Goal: Information Seeking & Learning: Learn about a topic

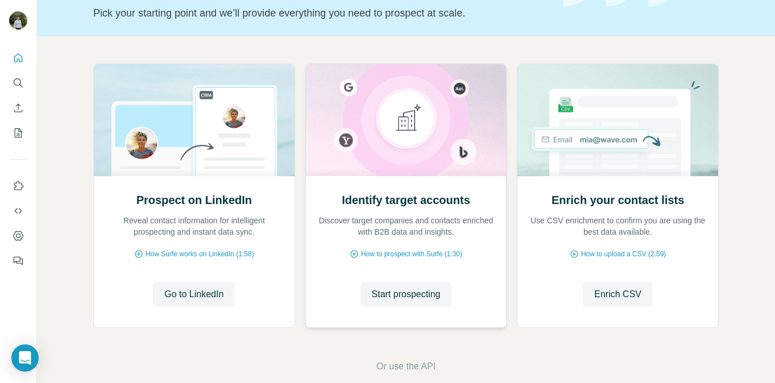
scroll to position [82, 0]
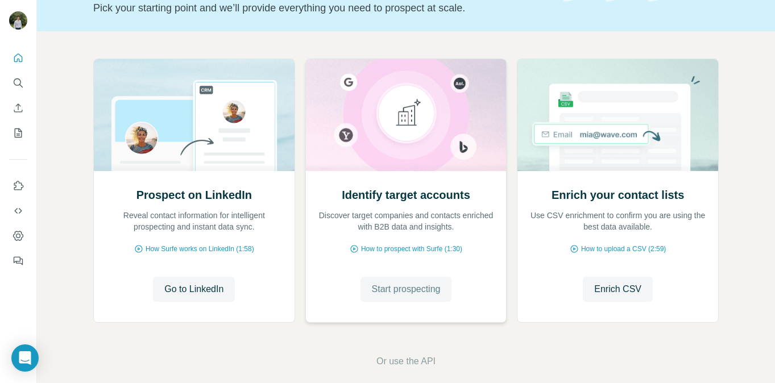
click at [397, 296] on span "Start prospecting" at bounding box center [406, 290] width 69 height 14
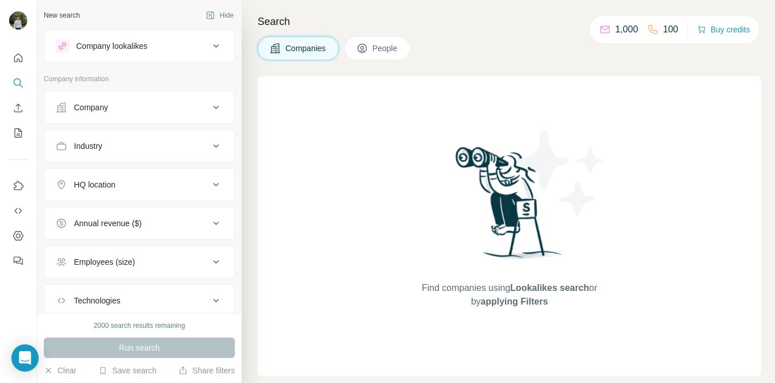
click at [150, 119] on button "Company" at bounding box center [139, 107] width 190 height 27
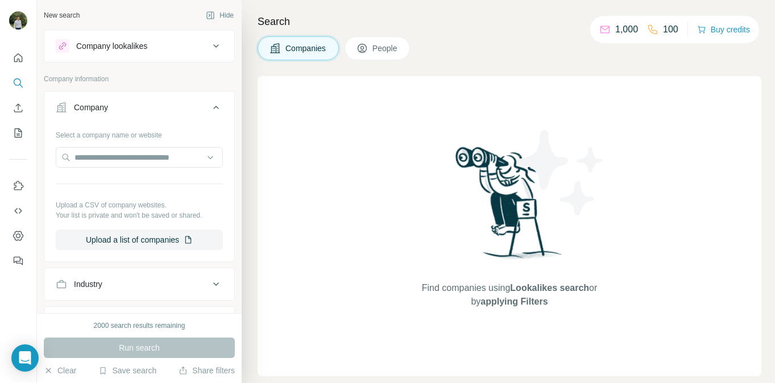
click at [368, 53] on icon at bounding box center [362, 48] width 11 height 11
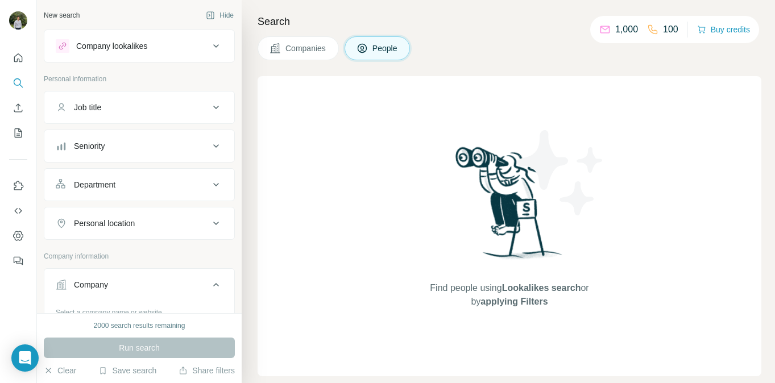
click at [130, 115] on button "Job title" at bounding box center [139, 107] width 190 height 27
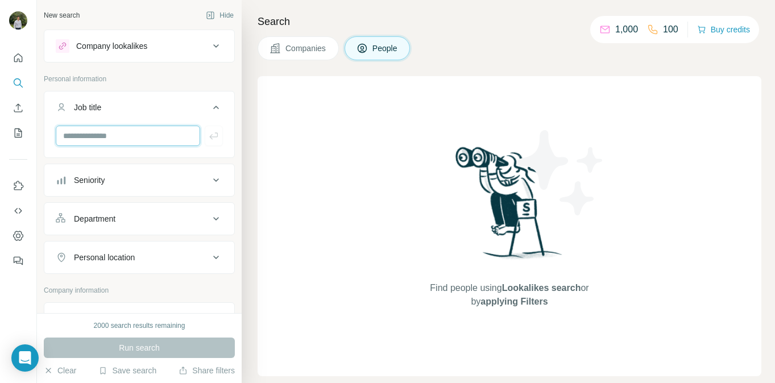
click at [123, 135] on input "text" at bounding box center [128, 136] width 144 height 20
click at [201, 182] on div "Seniority" at bounding box center [133, 180] width 154 height 11
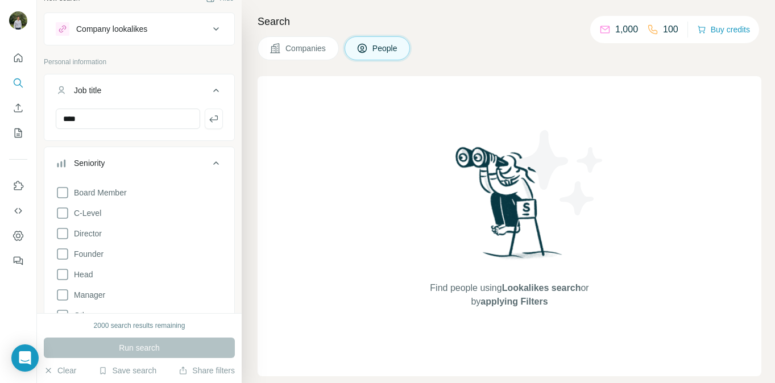
scroll to position [15, 0]
click at [169, 121] on input "***" at bounding box center [128, 121] width 144 height 20
type input "*"
type input "***"
click at [309, 160] on div "Find people using Lookalikes search or by applying Filters" at bounding box center [510, 226] width 504 height 300
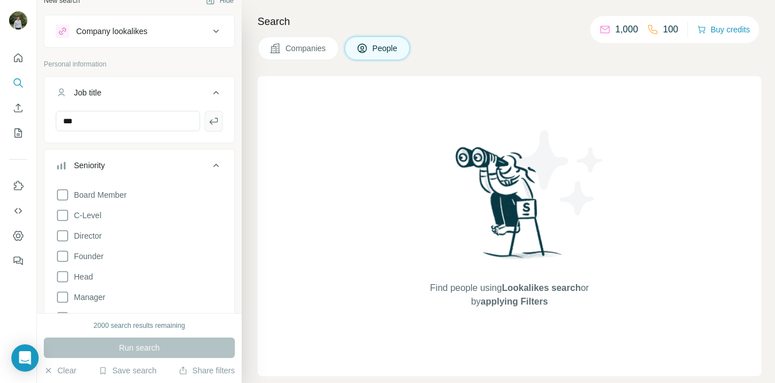
click at [216, 125] on icon "button" at bounding box center [213, 120] width 11 height 11
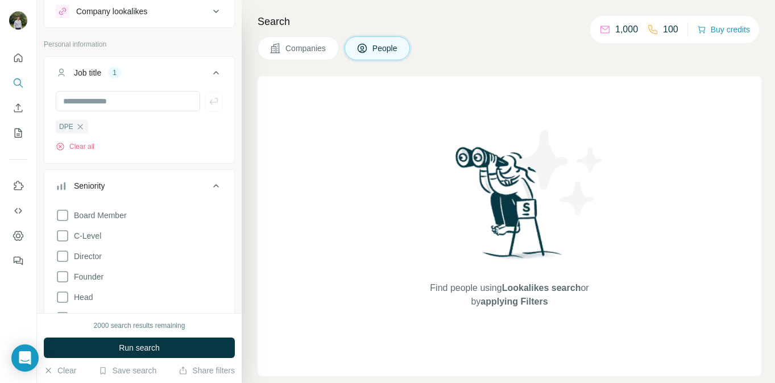
scroll to position [36, 0]
click at [78, 127] on icon "button" at bounding box center [80, 125] width 9 height 9
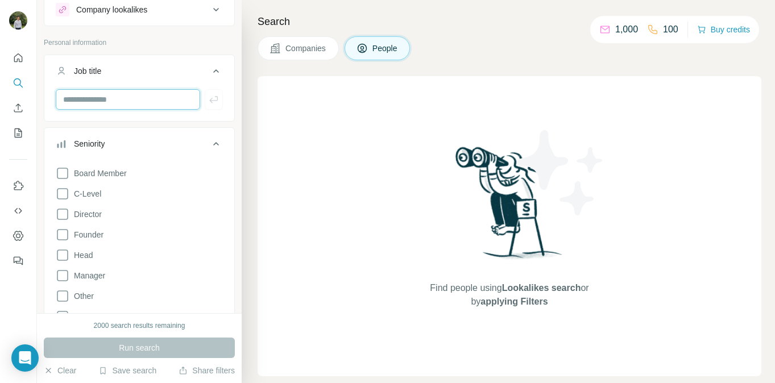
click at [101, 107] on input "text" at bounding box center [128, 99] width 144 height 20
type input "***"
click at [213, 98] on icon "button" at bounding box center [213, 99] width 11 height 11
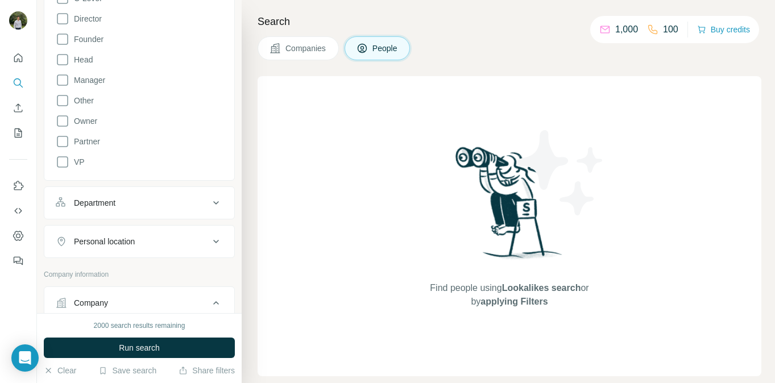
scroll to position [278, 0]
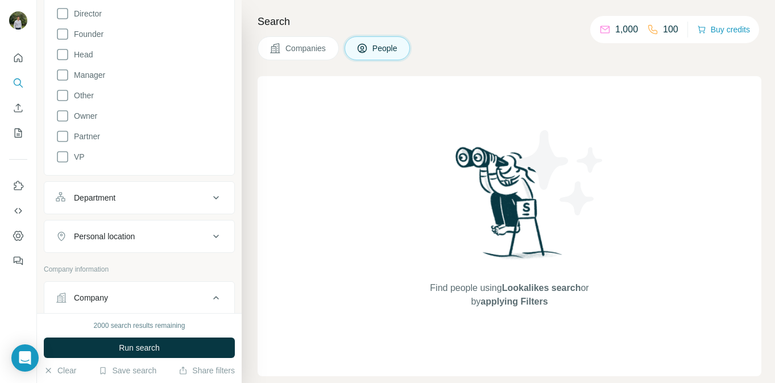
click at [143, 230] on button "Personal location" at bounding box center [139, 236] width 190 height 27
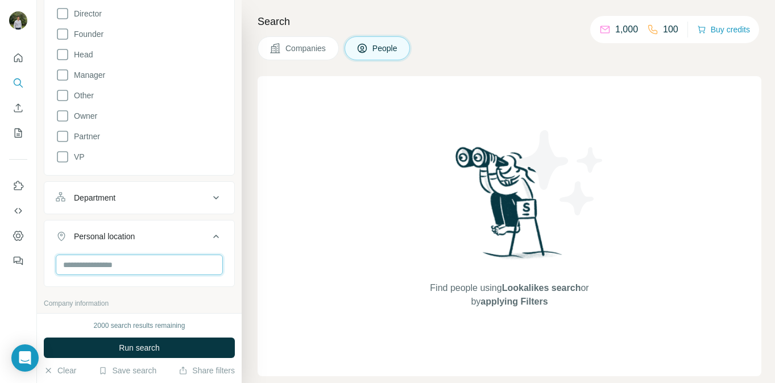
click at [107, 257] on input "text" at bounding box center [139, 265] width 167 height 20
type input "******"
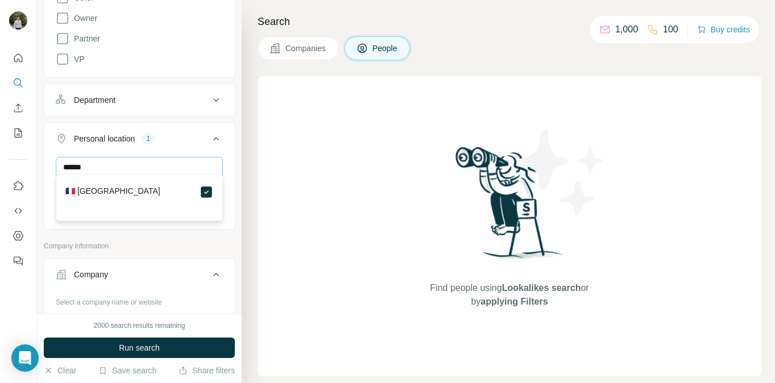
scroll to position [382, 0]
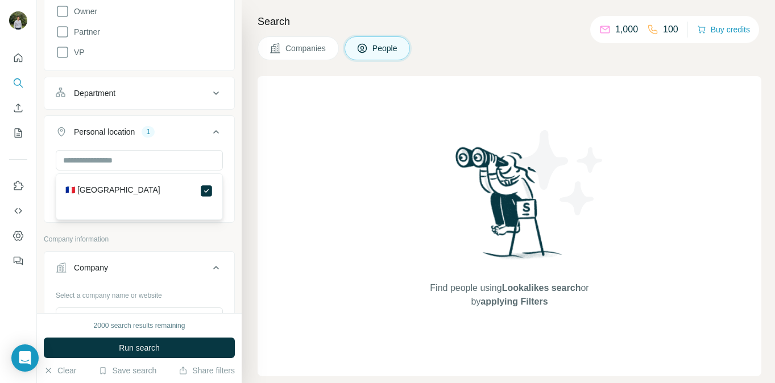
click at [165, 235] on p "Company information" at bounding box center [139, 239] width 191 height 10
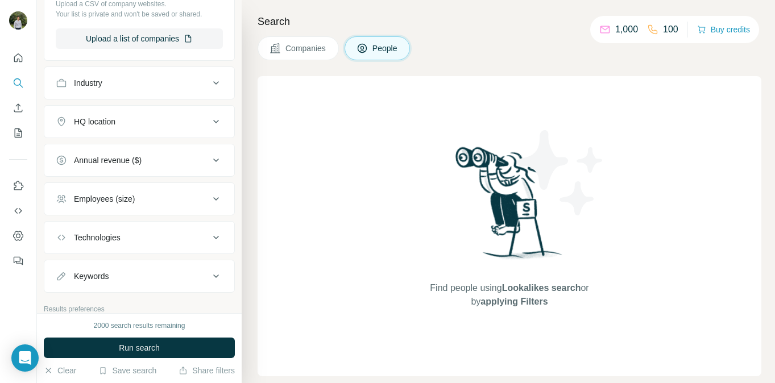
scroll to position [750, 0]
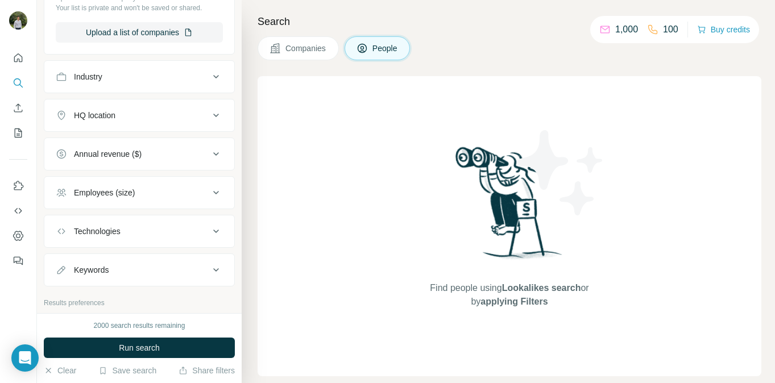
click at [152, 187] on button "Employees (size)" at bounding box center [139, 192] width 190 height 27
click at [65, 260] on icon at bounding box center [63, 260] width 14 height 14
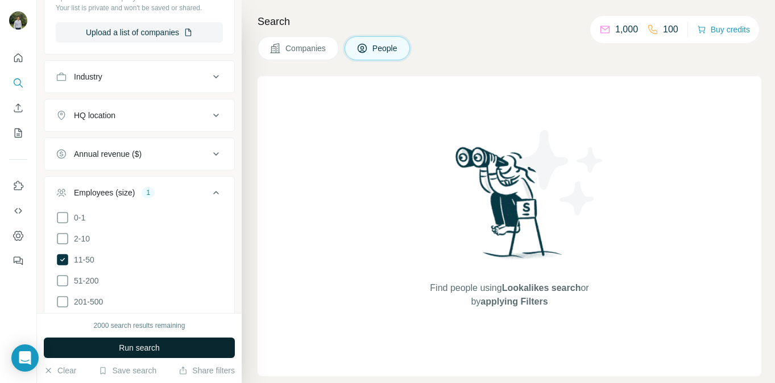
click at [129, 341] on button "Run search" at bounding box center [139, 348] width 191 height 20
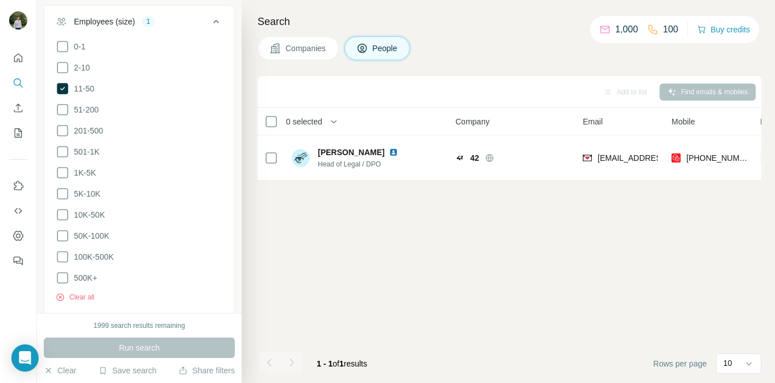
scroll to position [928, 0]
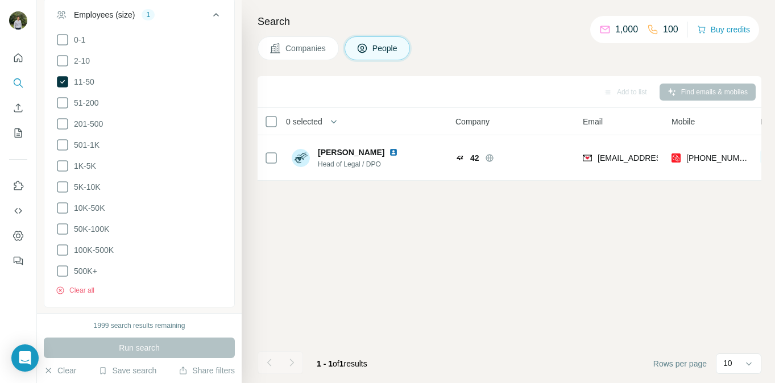
click at [392, 262] on div "Add to list Find emails & mobiles 0 selected People Company Email Mobile Lists …" at bounding box center [510, 229] width 504 height 307
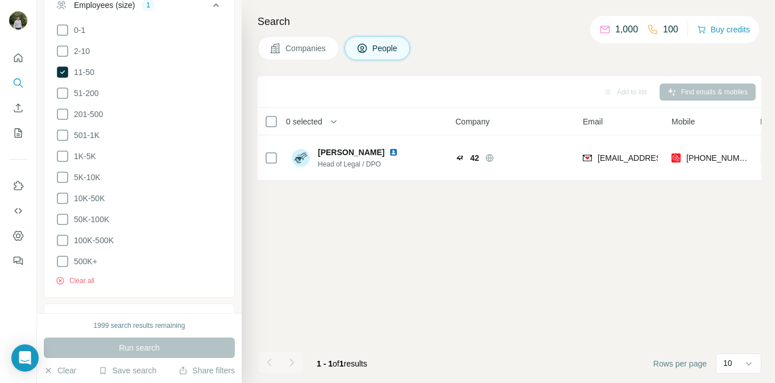
scroll to position [926, 0]
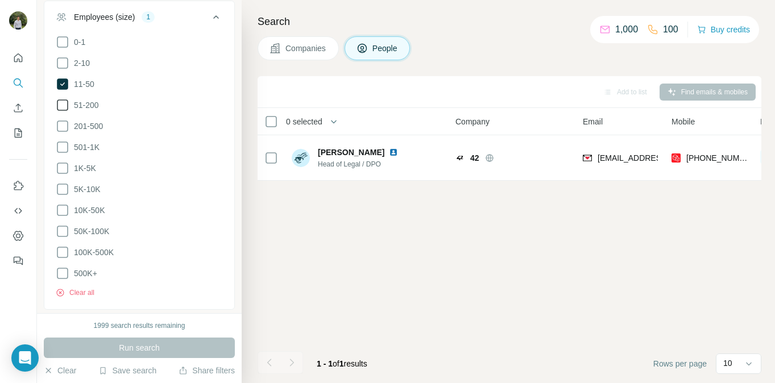
click at [68, 110] on icon at bounding box center [63, 105] width 14 height 14
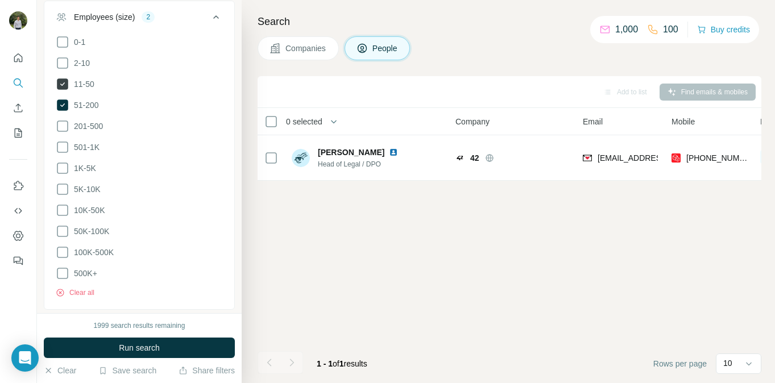
click at [66, 87] on icon at bounding box center [62, 83] width 11 height 11
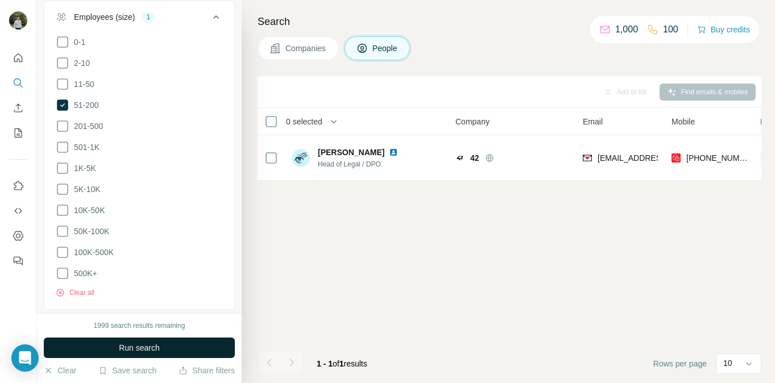
click at [136, 341] on button "Run search" at bounding box center [139, 348] width 191 height 20
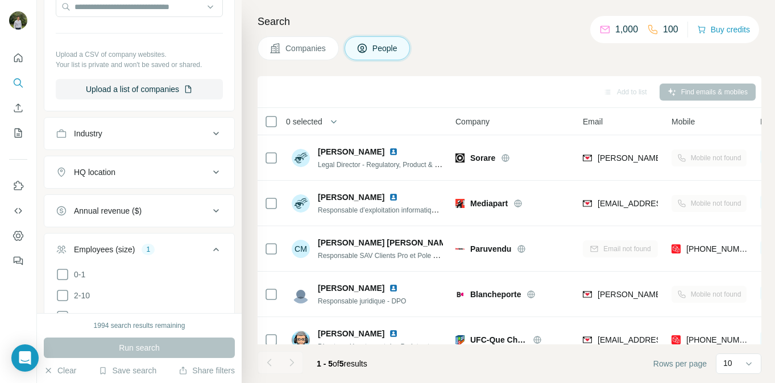
scroll to position [694, 0]
click at [137, 175] on div "HQ location" at bounding box center [133, 171] width 154 height 11
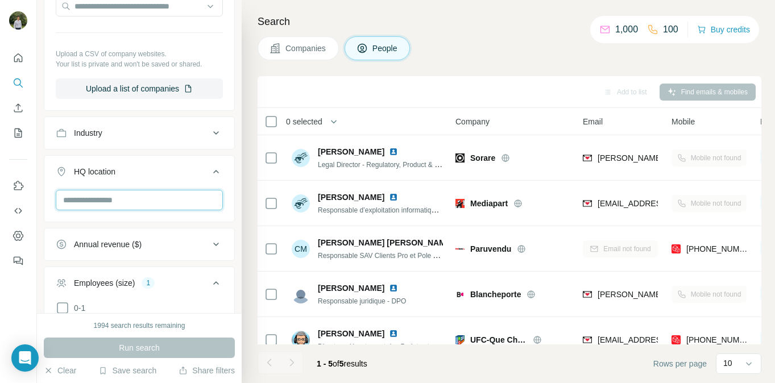
click at [134, 200] on input "text" at bounding box center [139, 200] width 167 height 20
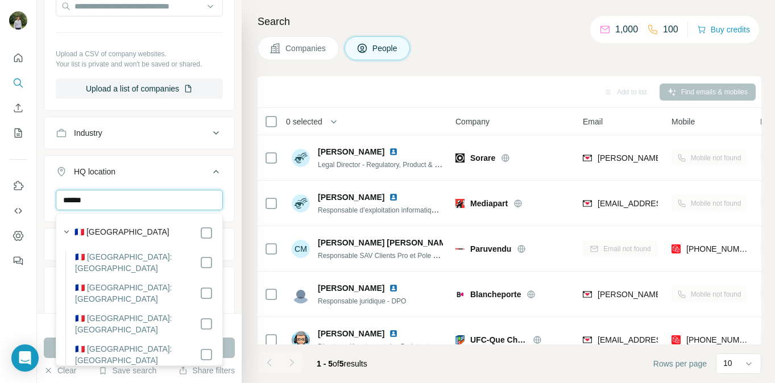
type input "******"
click at [105, 237] on label "🇫🇷 [GEOGRAPHIC_DATA]" at bounding box center [122, 233] width 95 height 14
click at [227, 345] on button "Run search" at bounding box center [139, 348] width 191 height 20
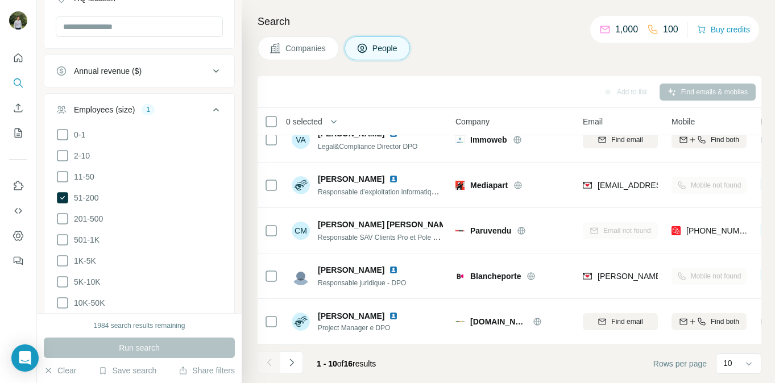
scroll to position [828, 0]
click at [67, 183] on ul "0-1 2-10 11-50 [PHONE_NUMBER] 501-1K 1K-5K 5K-10K 10K-50K 50K-100K 100K-500K 50…" at bounding box center [139, 250] width 167 height 246
click at [59, 175] on icon at bounding box center [63, 176] width 14 height 14
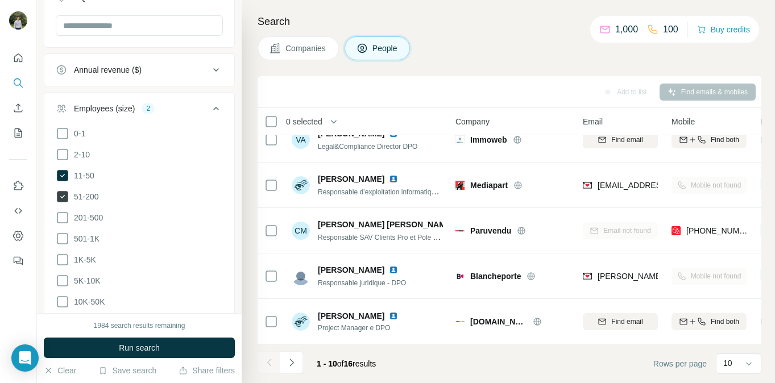
click at [60, 194] on icon at bounding box center [62, 196] width 11 height 11
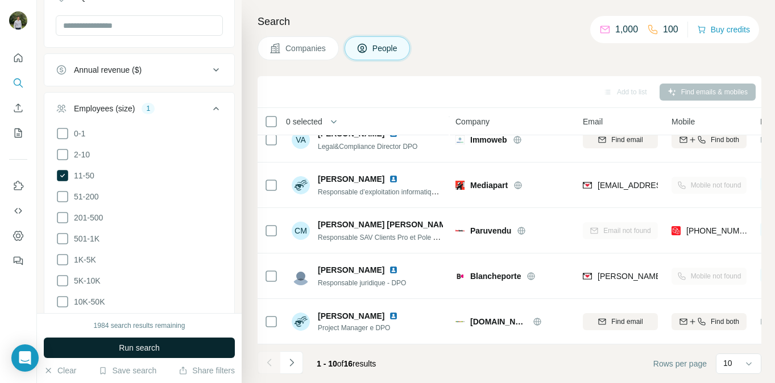
click at [123, 346] on span "Run search" at bounding box center [139, 347] width 41 height 11
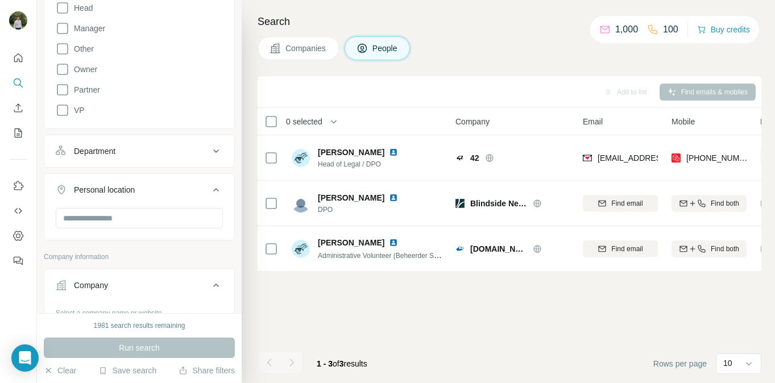
scroll to position [328, 0]
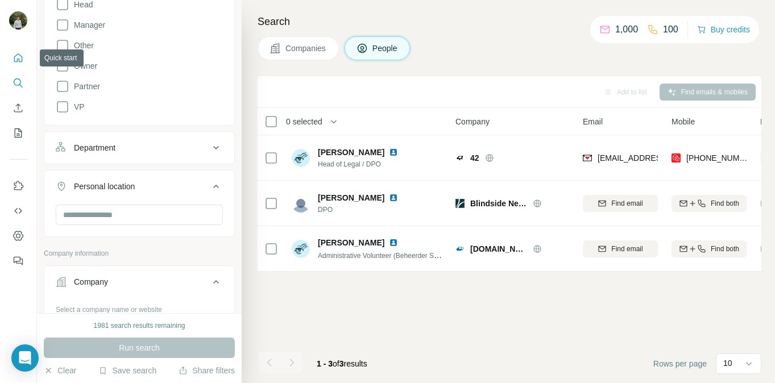
click at [22, 52] on icon "Quick start" at bounding box center [18, 57] width 11 height 11
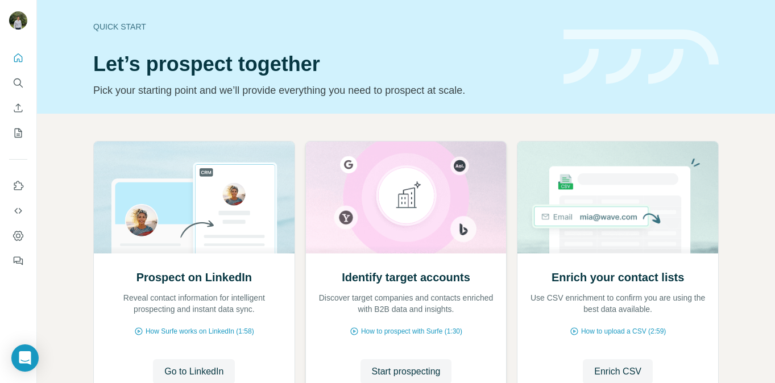
scroll to position [95, 0]
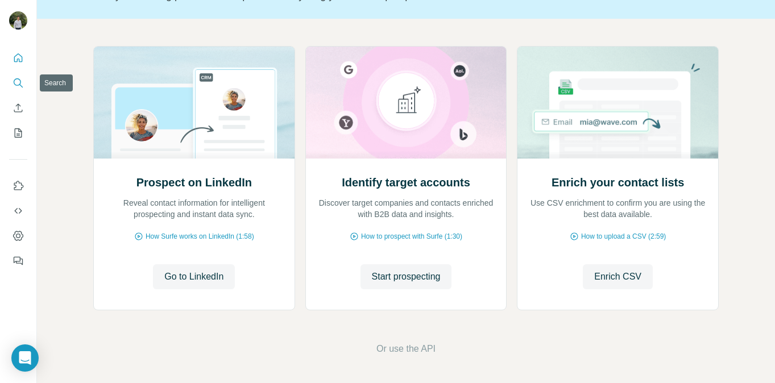
click at [20, 84] on icon "Search" at bounding box center [18, 82] width 11 height 11
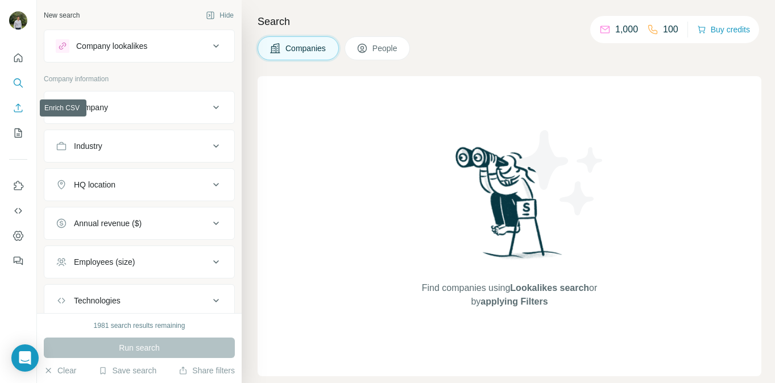
click at [20, 110] on icon "Enrich CSV" at bounding box center [18, 107] width 11 height 11
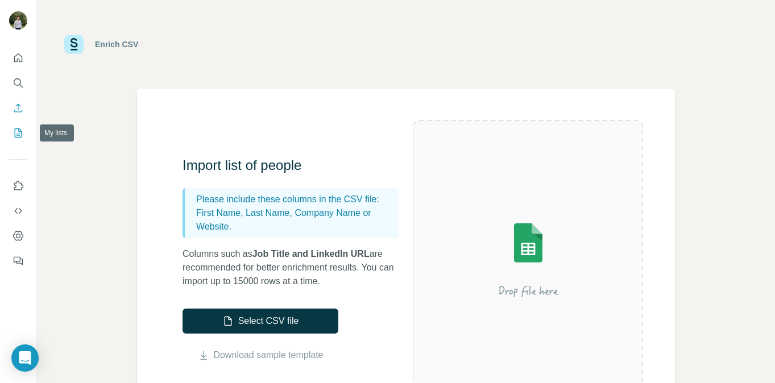
click at [21, 136] on icon "My lists" at bounding box center [18, 132] width 11 height 11
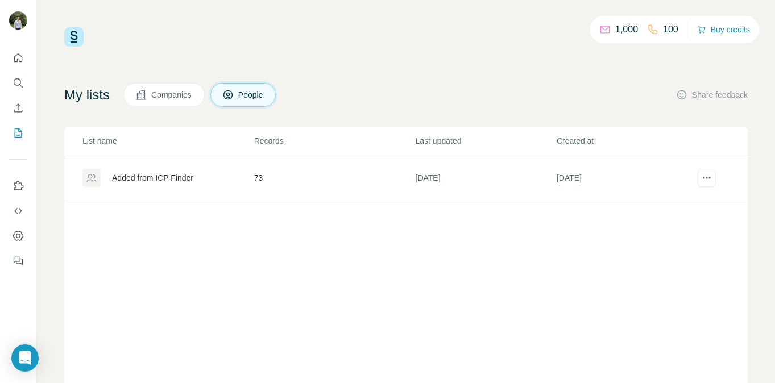
click at [154, 185] on div "Added from ICP Finder" at bounding box center [167, 178] width 171 height 18
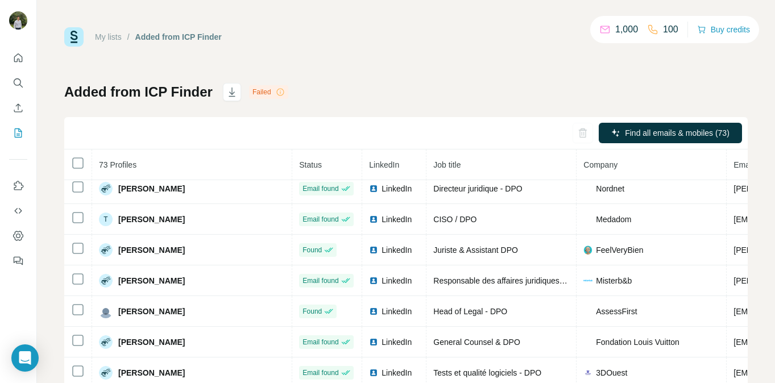
scroll to position [94, 0]
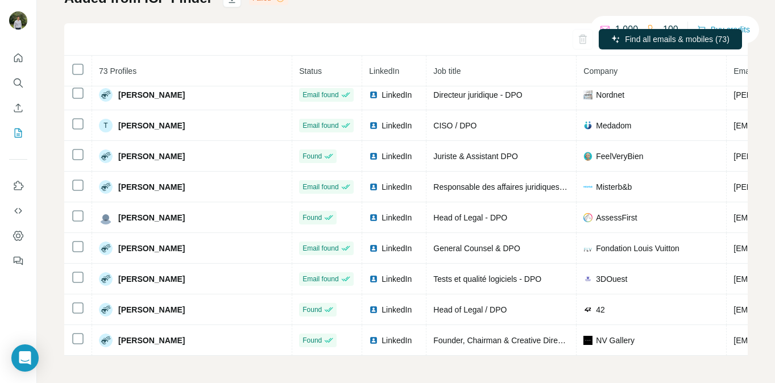
click at [16, 68] on nav at bounding box center [18, 96] width 18 height 96
click at [17, 61] on icon "Quick start" at bounding box center [18, 57] width 9 height 9
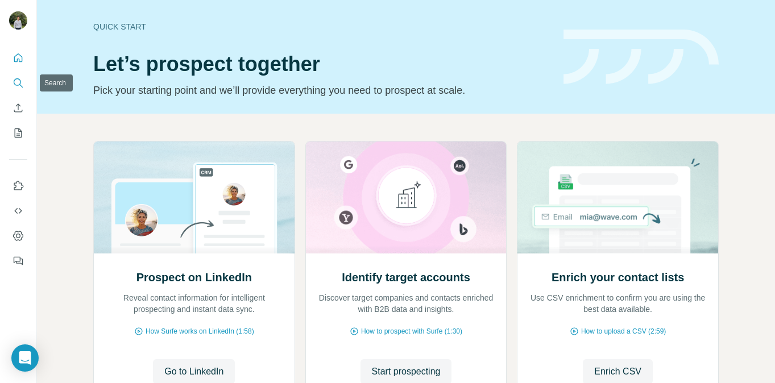
click at [17, 80] on icon "Search" at bounding box center [18, 82] width 11 height 11
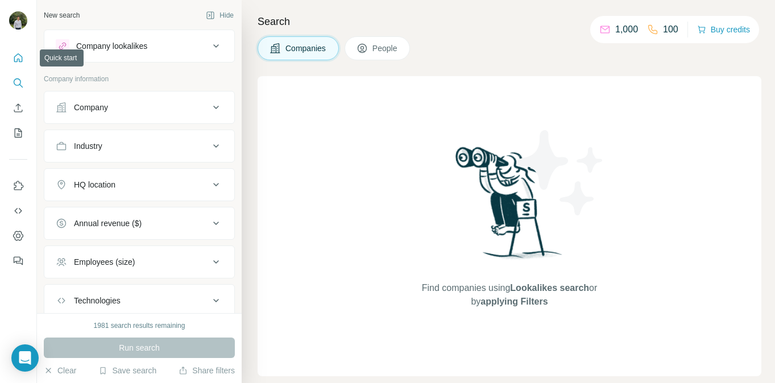
click at [24, 55] on button "Quick start" at bounding box center [18, 58] width 18 height 20
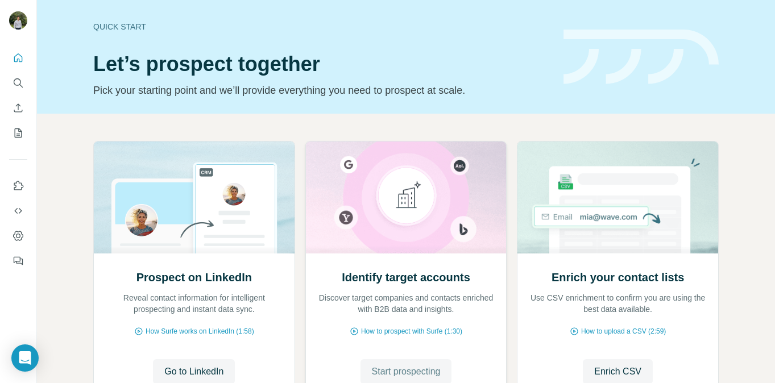
click at [424, 366] on span "Start prospecting" at bounding box center [406, 372] width 69 height 14
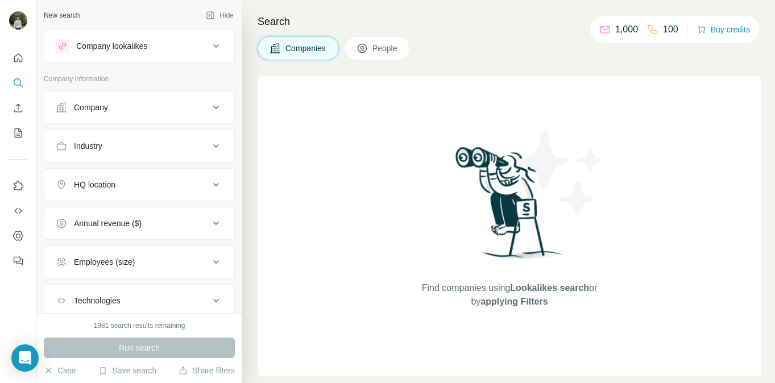
click at [360, 47] on icon at bounding box center [362, 48] width 9 height 9
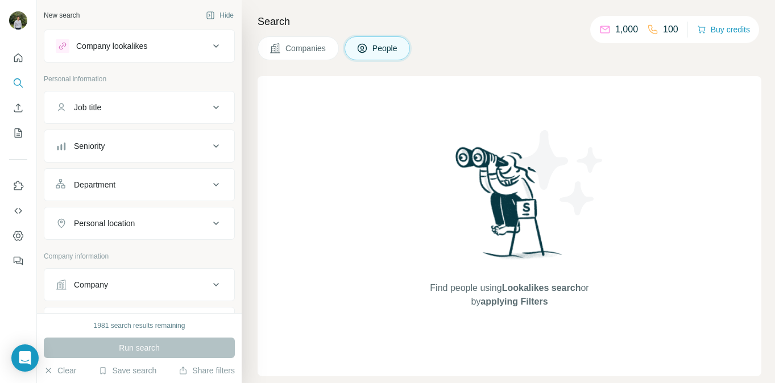
click at [127, 100] on button "Job title" at bounding box center [139, 107] width 190 height 27
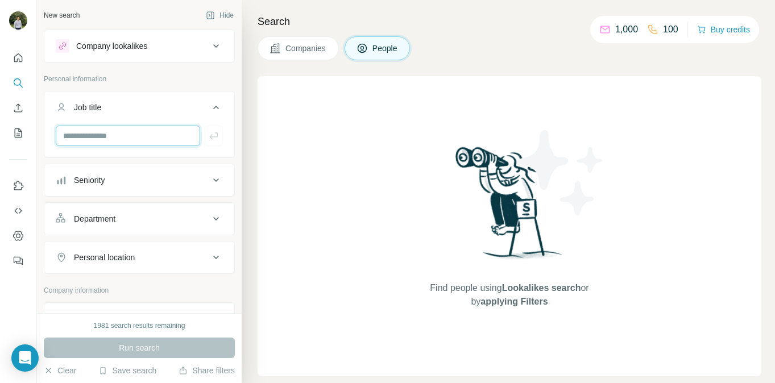
click at [127, 135] on input "text" at bounding box center [128, 136] width 144 height 20
type input "***"
click at [114, 181] on div "Seniority" at bounding box center [133, 180] width 154 height 11
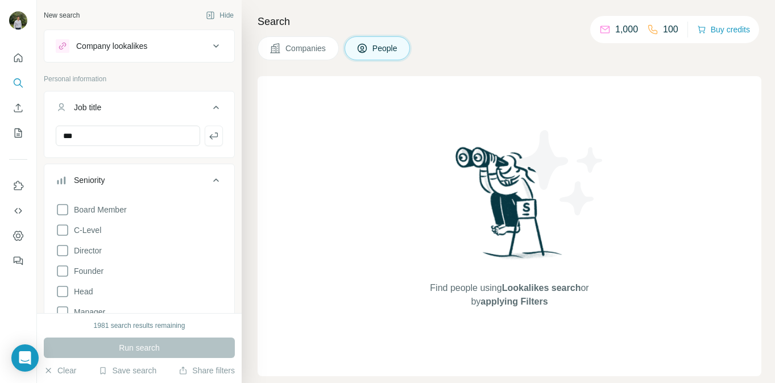
click at [114, 181] on div "Seniority" at bounding box center [133, 180] width 154 height 11
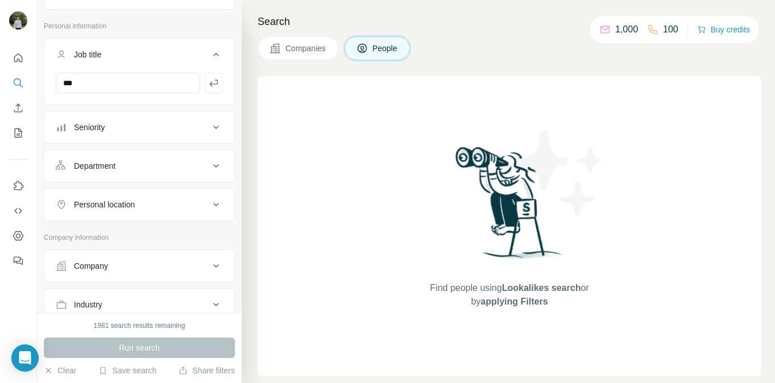
scroll to position [60, 0]
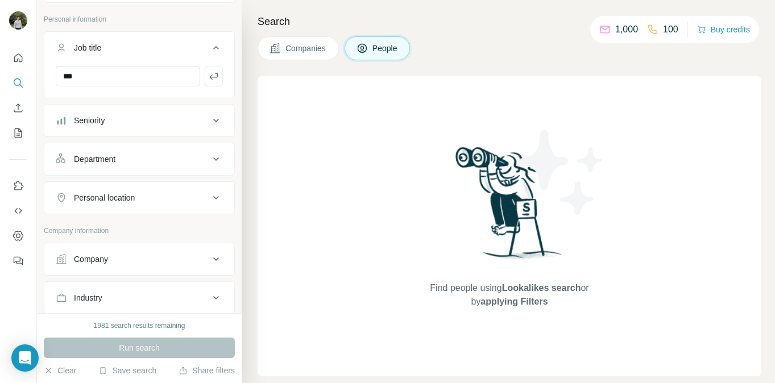
click at [146, 194] on div "Personal location" at bounding box center [133, 197] width 154 height 11
click at [117, 231] on input "text" at bounding box center [139, 226] width 167 height 20
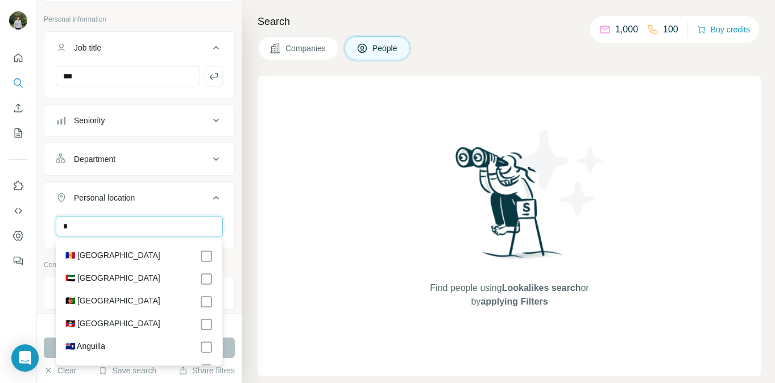
type input "*"
click at [87, 217] on input "*" at bounding box center [139, 226] width 167 height 20
click at [88, 225] on input "*" at bounding box center [139, 226] width 167 height 20
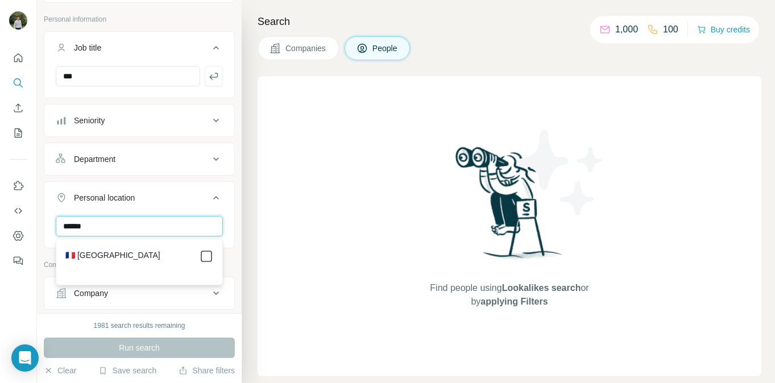
type input "******"
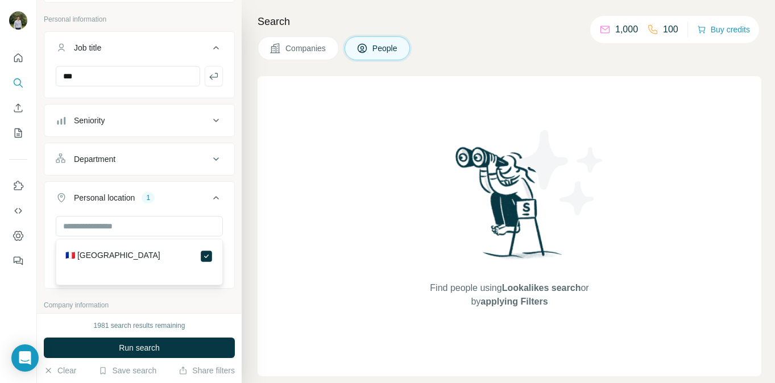
click at [191, 316] on div "1981 search results remaining Run search Clear Save search Share filters" at bounding box center [139, 348] width 205 height 70
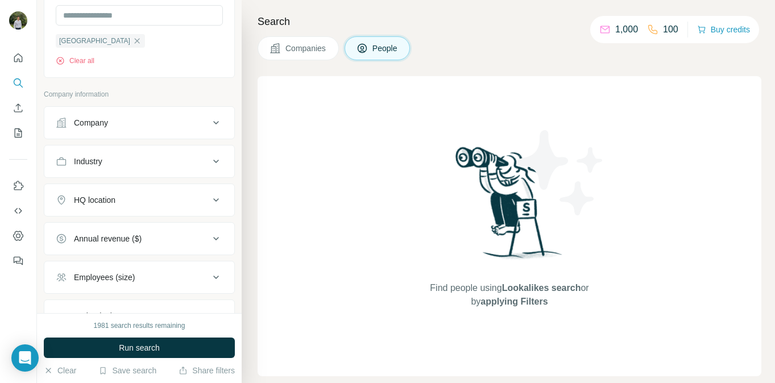
scroll to position [270, 0]
click at [502, 69] on div "Search Companies People Find people using Lookalikes search or by applying Filt…" at bounding box center [508, 191] width 533 height 383
click at [27, 61] on div at bounding box center [18, 156] width 36 height 230
click at [5, 58] on div at bounding box center [18, 156] width 36 height 230
click at [20, 63] on icon "Quick start" at bounding box center [18, 57] width 11 height 11
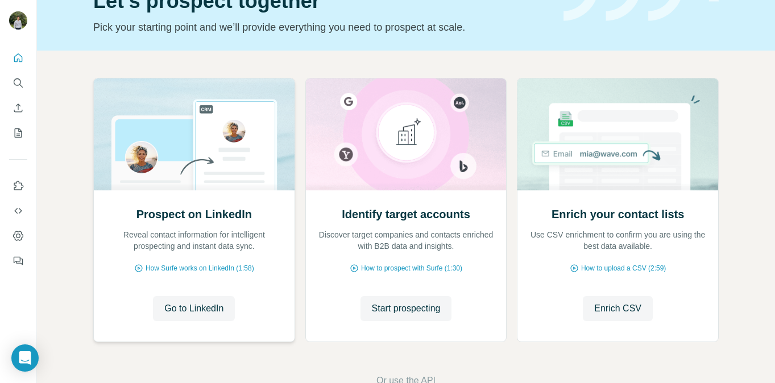
scroll to position [64, 0]
click at [186, 309] on span "Go to LinkedIn" at bounding box center [193, 308] width 59 height 14
click at [155, 156] on img at bounding box center [194, 134] width 202 height 112
click at [197, 268] on span "How Surfe works on LinkedIn (1:58)" at bounding box center [200, 268] width 109 height 10
